Goal: Check status

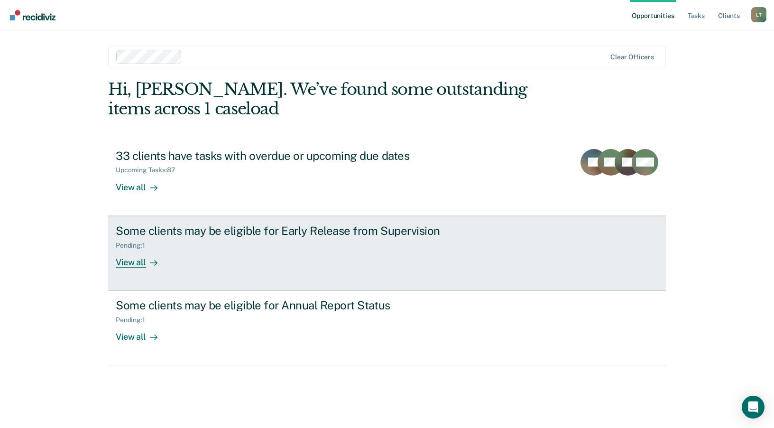
click at [130, 266] on div "View all" at bounding box center [142, 258] width 53 height 19
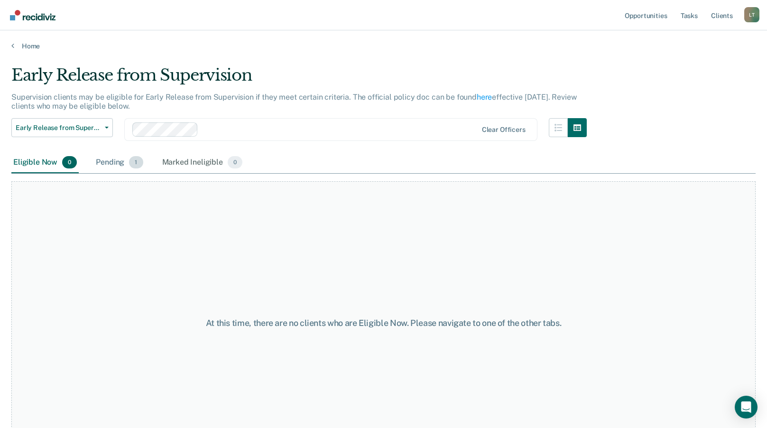
click at [107, 166] on div "Pending 1" at bounding box center [119, 162] width 51 height 21
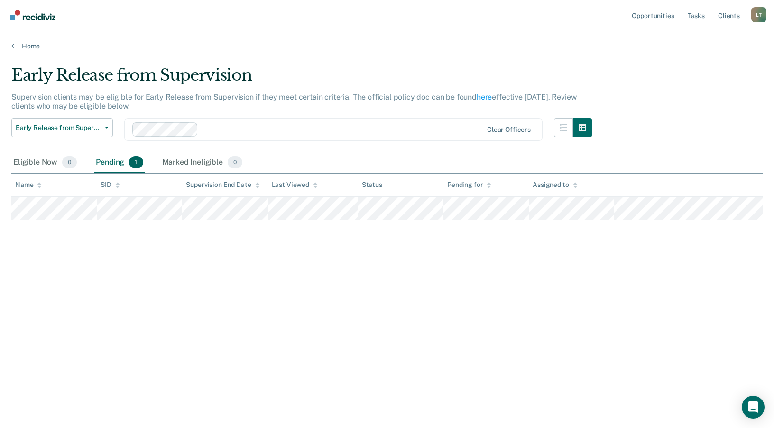
click at [100, 107] on p "Supervision clients may be eligible for Early Release from Supervision if they …" at bounding box center [293, 102] width 565 height 18
drag, startPoint x: 99, startPoint y: 127, endPoint x: 96, endPoint y: 136, distance: 9.2
click at [99, 129] on span "Early Release from Supervision" at bounding box center [58, 128] width 85 height 8
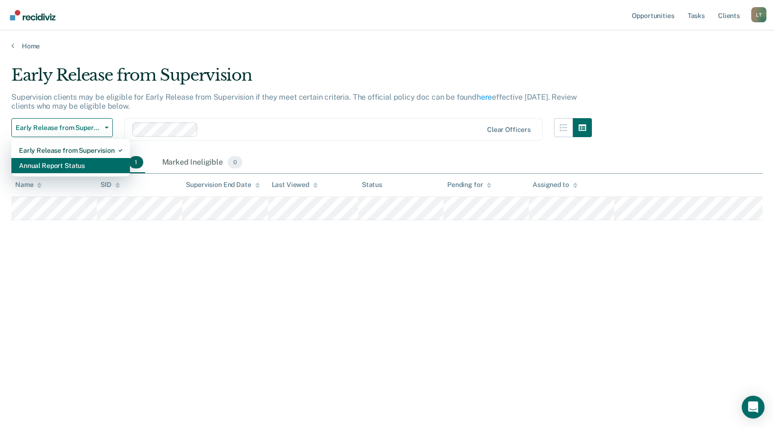
click at [86, 164] on div "Annual Report Status" at bounding box center [70, 165] width 103 height 15
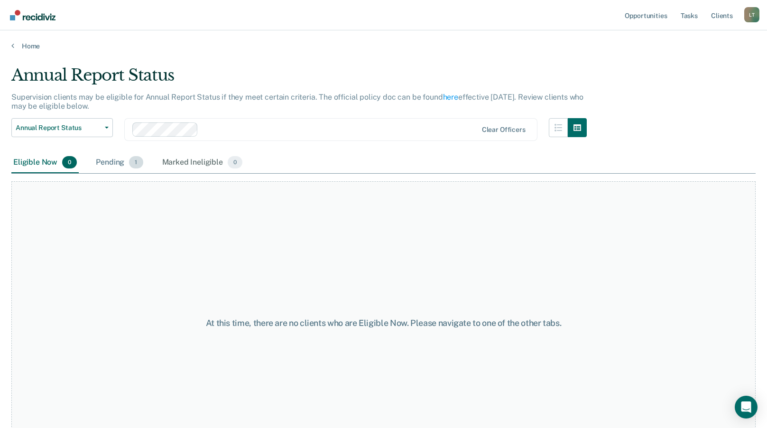
click at [103, 162] on div "Pending 1" at bounding box center [119, 162] width 51 height 21
